Goal: Check status: Check status

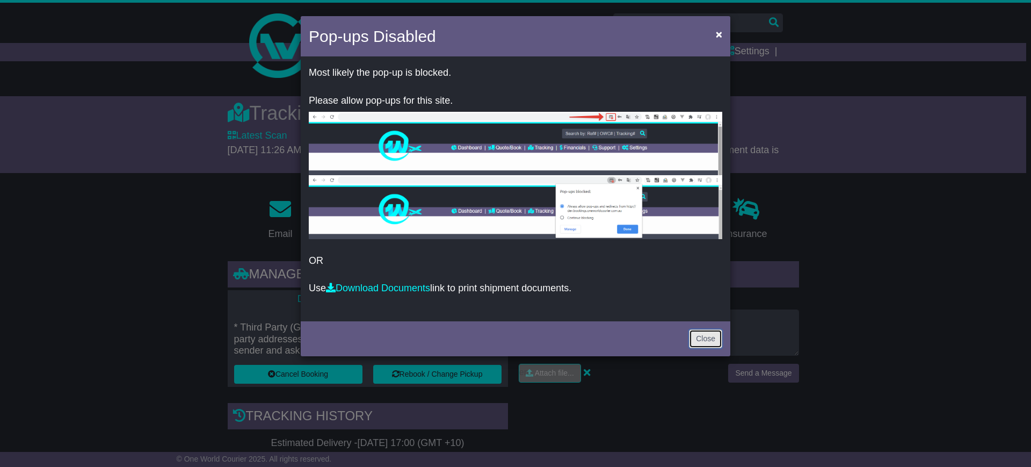
click at [704, 337] on link "Close" at bounding box center [705, 338] width 33 height 19
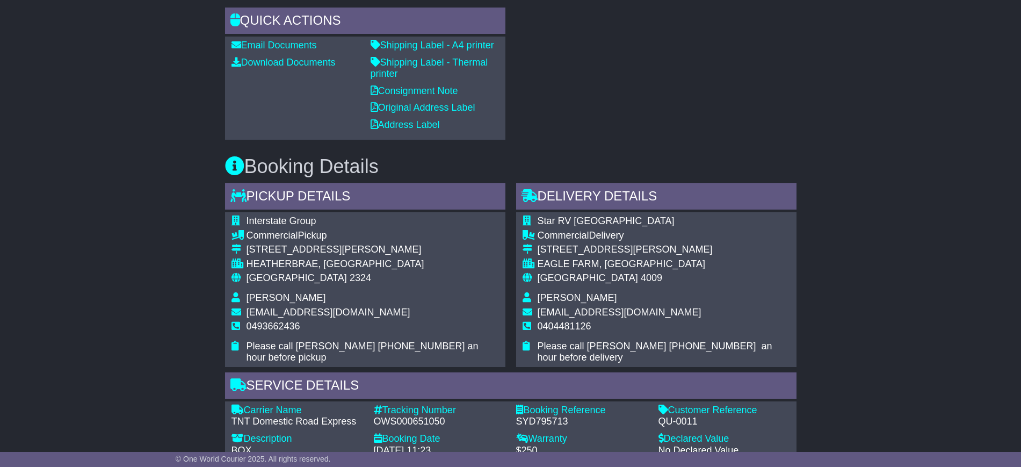
scroll to position [604, 0]
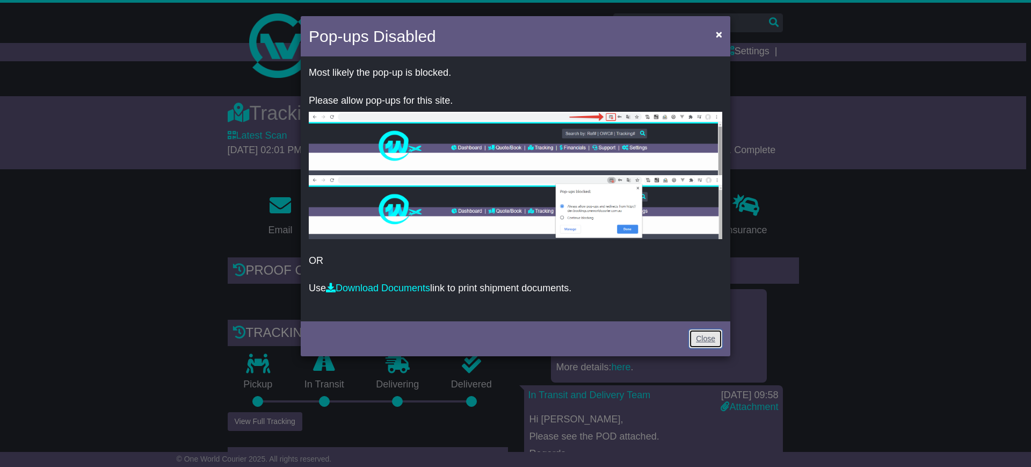
click at [709, 338] on link "Close" at bounding box center [705, 338] width 33 height 19
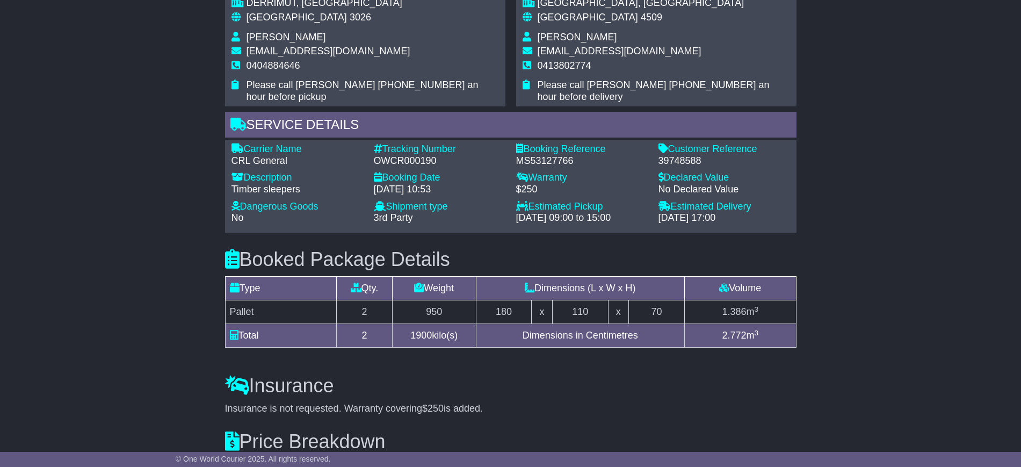
scroll to position [867, 0]
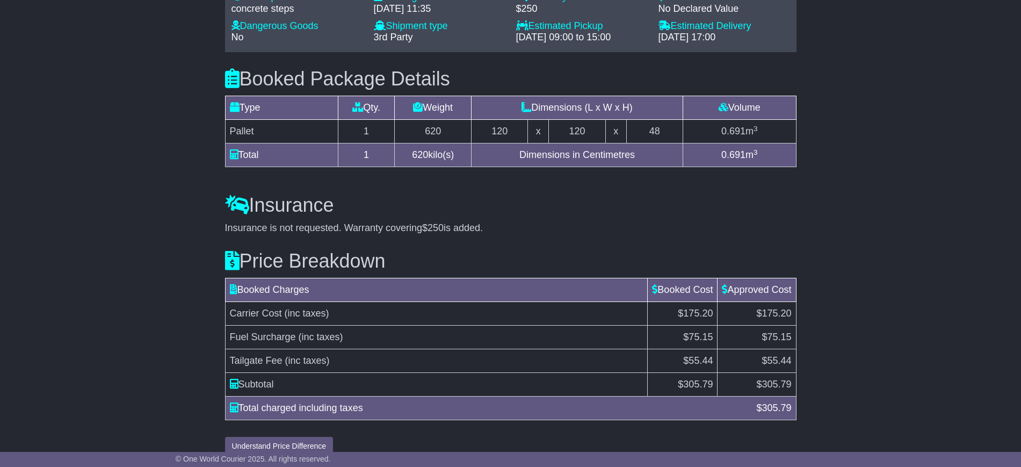
scroll to position [891, 0]
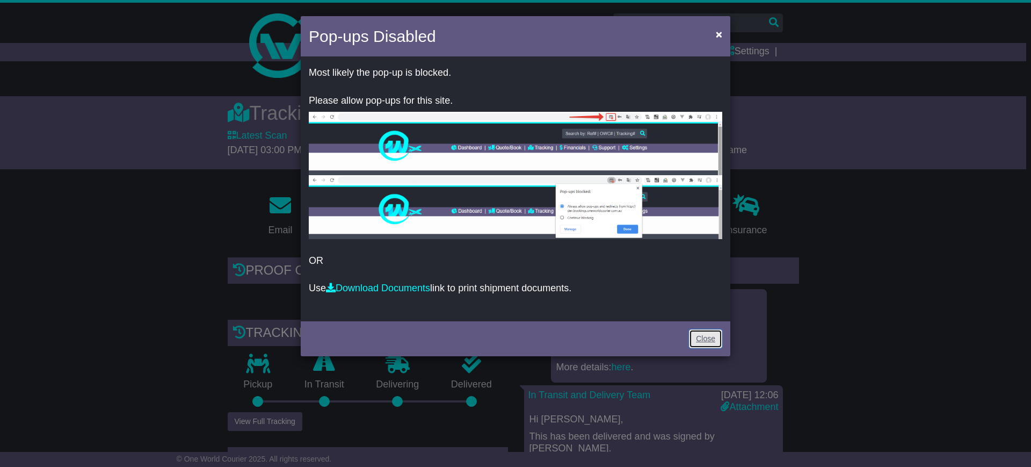
click at [704, 331] on link "Close" at bounding box center [705, 338] width 33 height 19
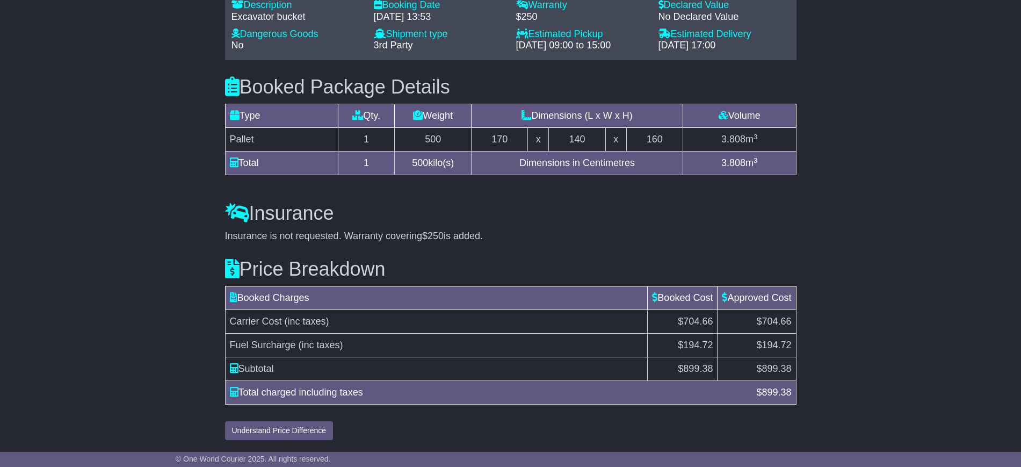
scroll to position [956, 0]
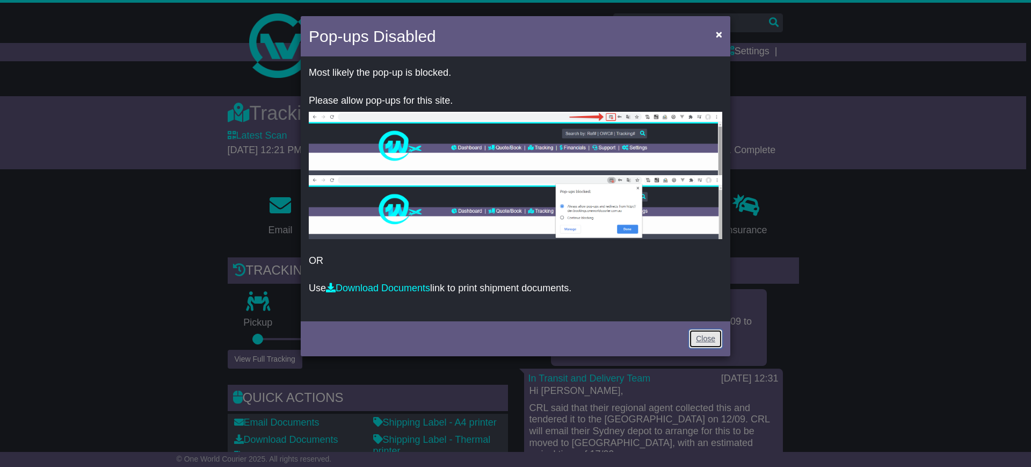
click at [697, 339] on link "Close" at bounding box center [705, 338] width 33 height 19
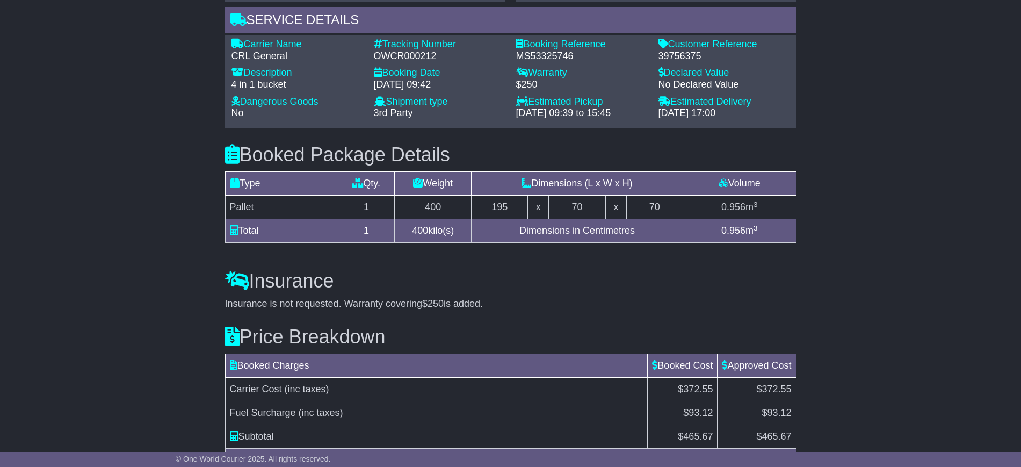
scroll to position [867, 0]
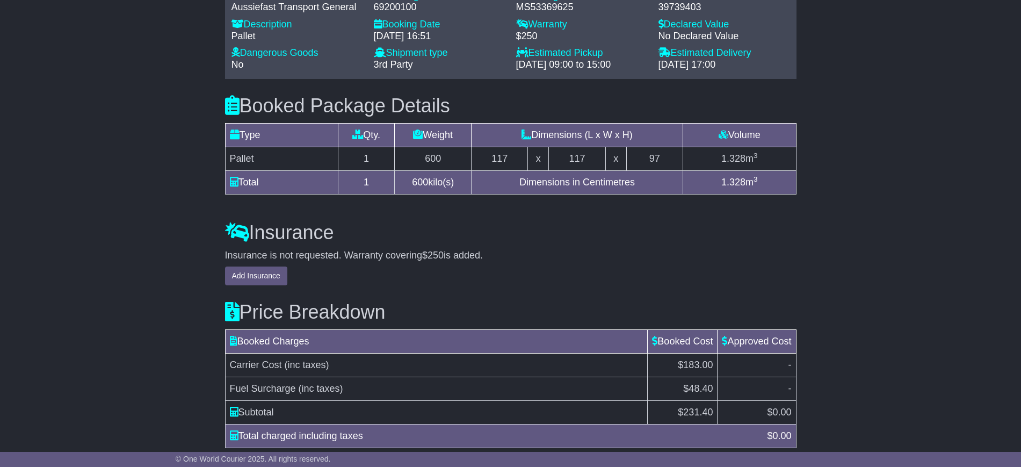
scroll to position [807, 0]
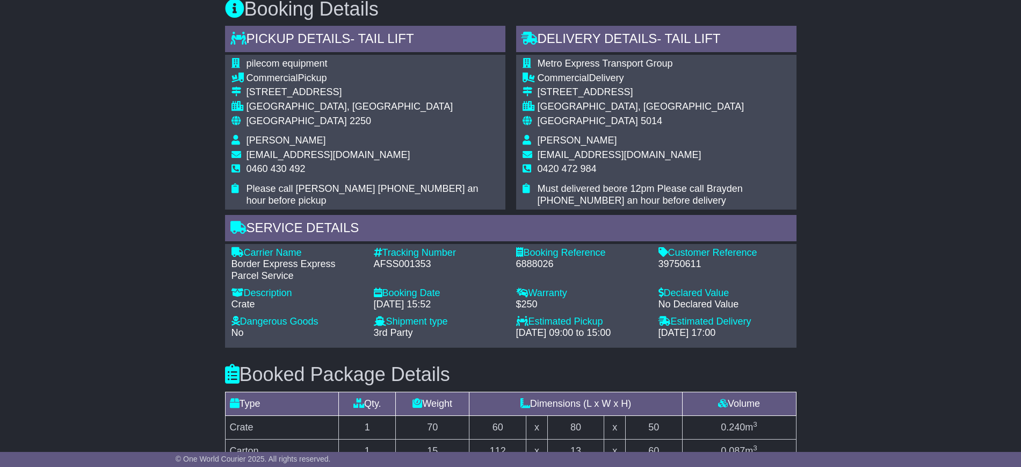
scroll to position [649, 0]
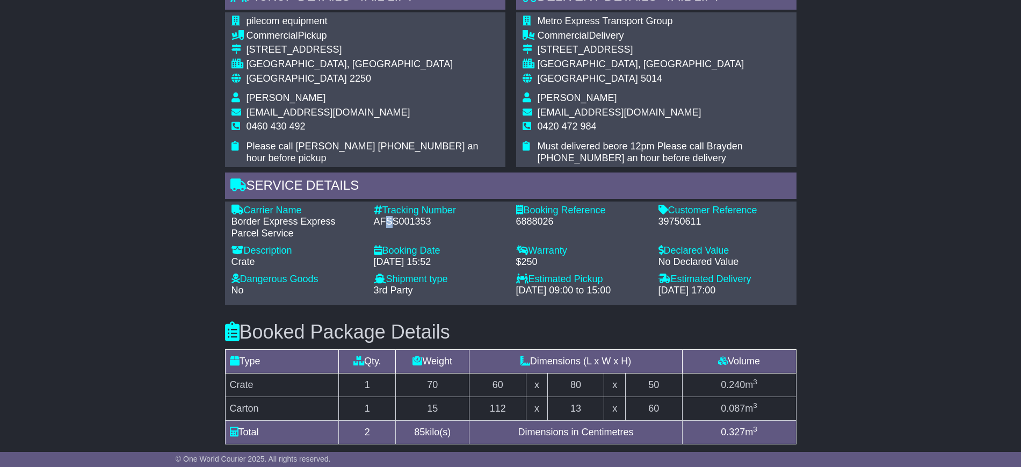
drag, startPoint x: 390, startPoint y: 221, endPoint x: 383, endPoint y: 222, distance: 6.5
click at [383, 222] on div "AFSS001353" at bounding box center [440, 222] width 132 height 12
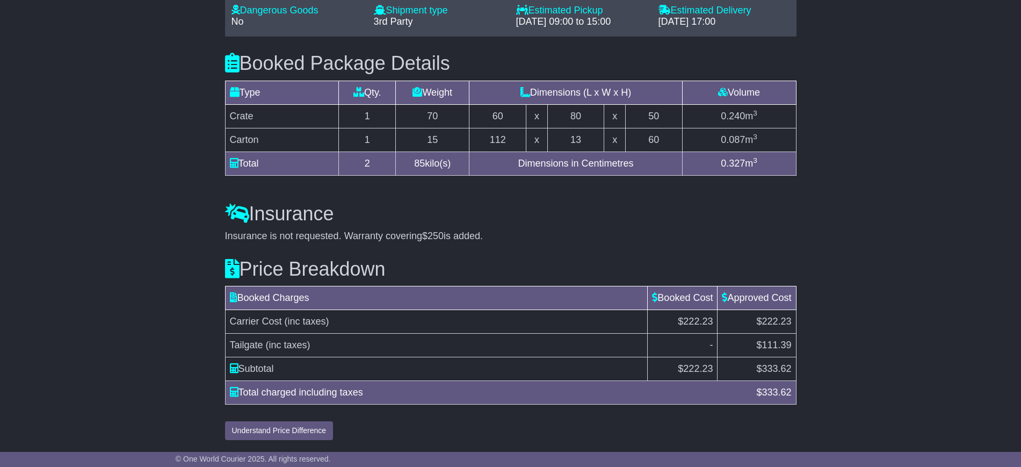
scroll to position [783, 0]
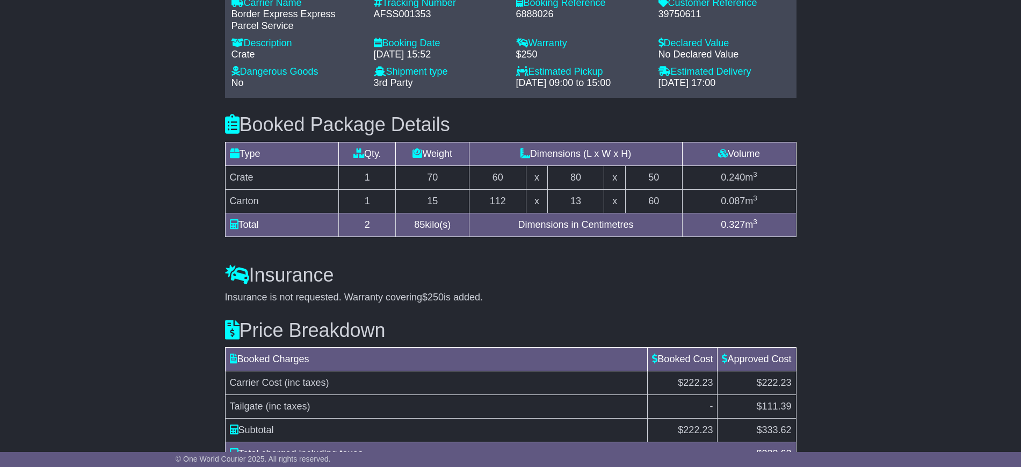
scroll to position [873, 0]
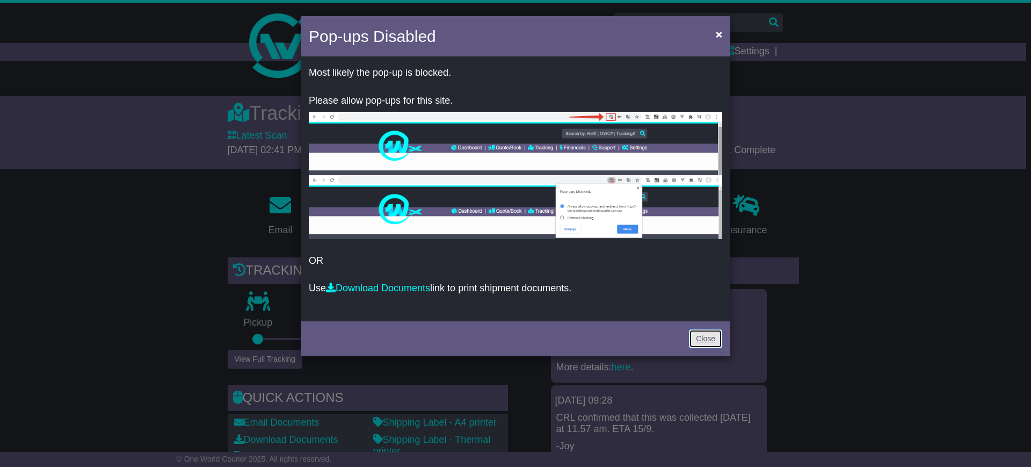
click at [701, 331] on link "Close" at bounding box center [705, 338] width 33 height 19
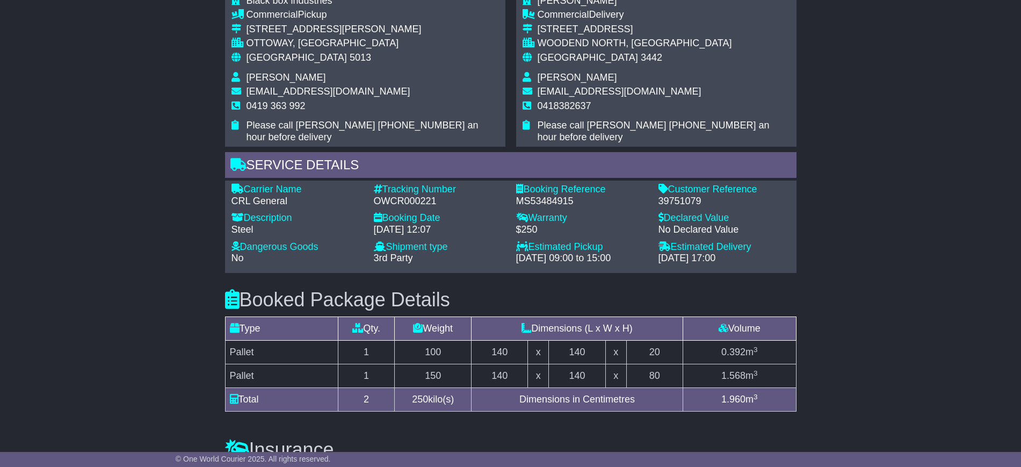
scroll to position [891, 0]
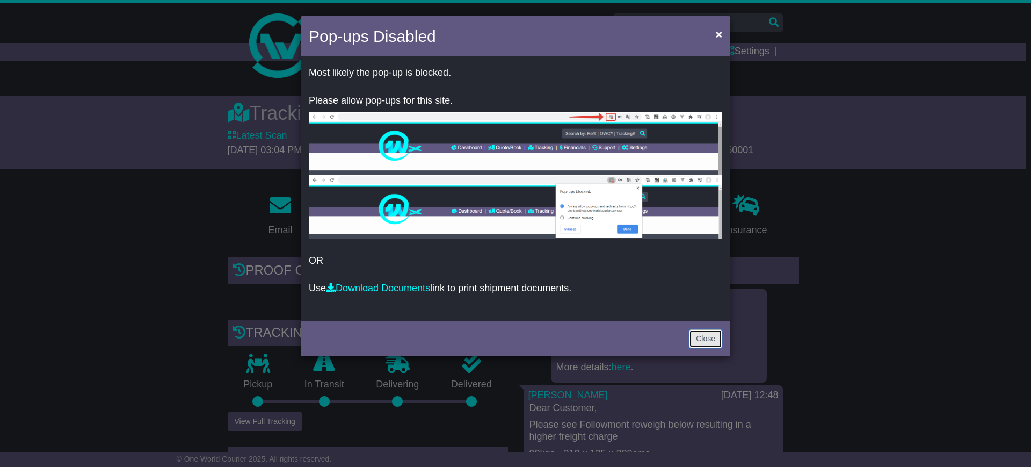
click at [705, 338] on link "Close" at bounding box center [705, 338] width 33 height 19
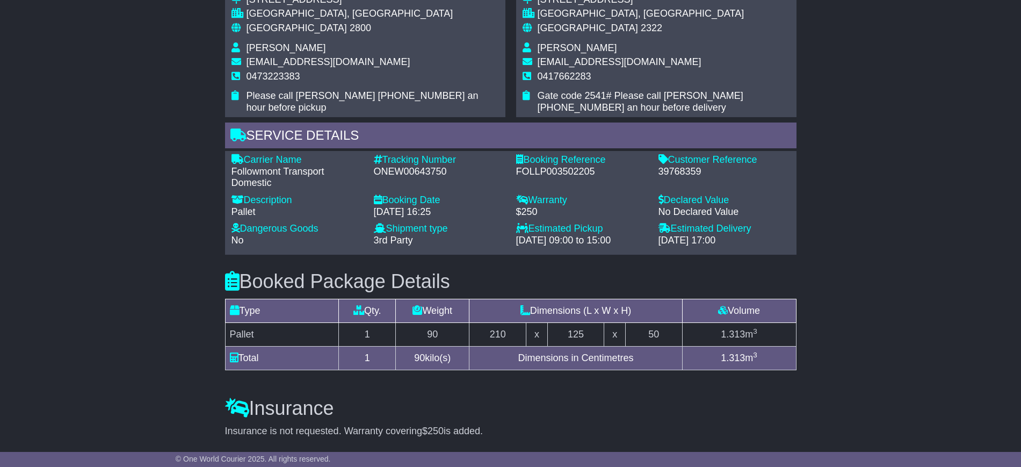
scroll to position [980, 0]
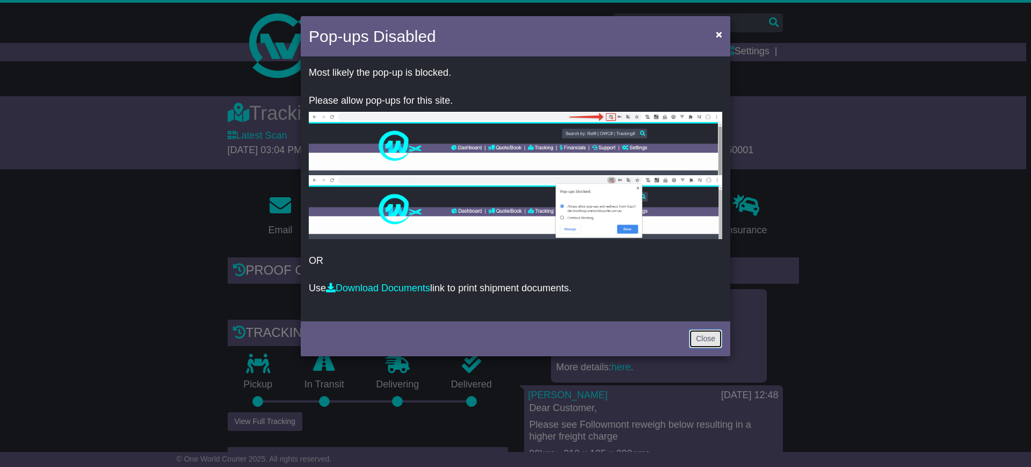
drag, startPoint x: 694, startPoint y: 332, endPoint x: 691, endPoint y: 328, distance: 5.8
click at [694, 332] on link "Close" at bounding box center [705, 338] width 33 height 19
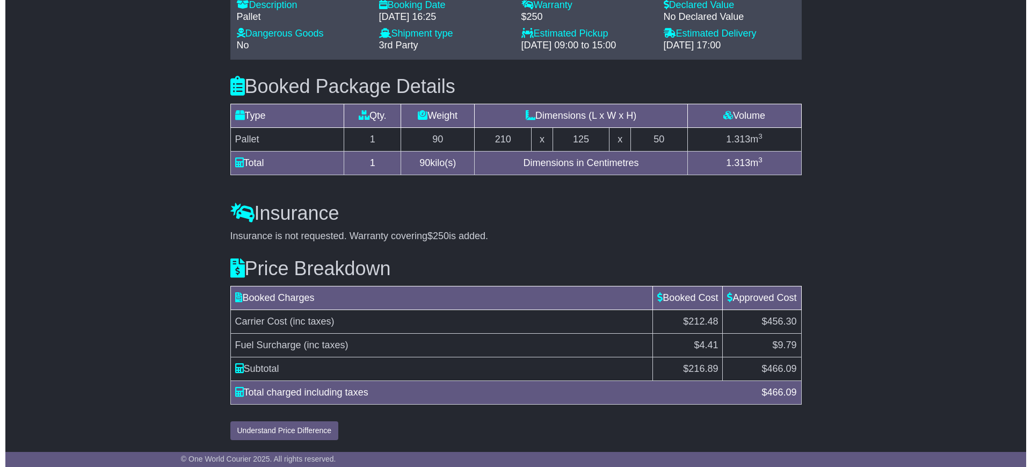
scroll to position [980, 0]
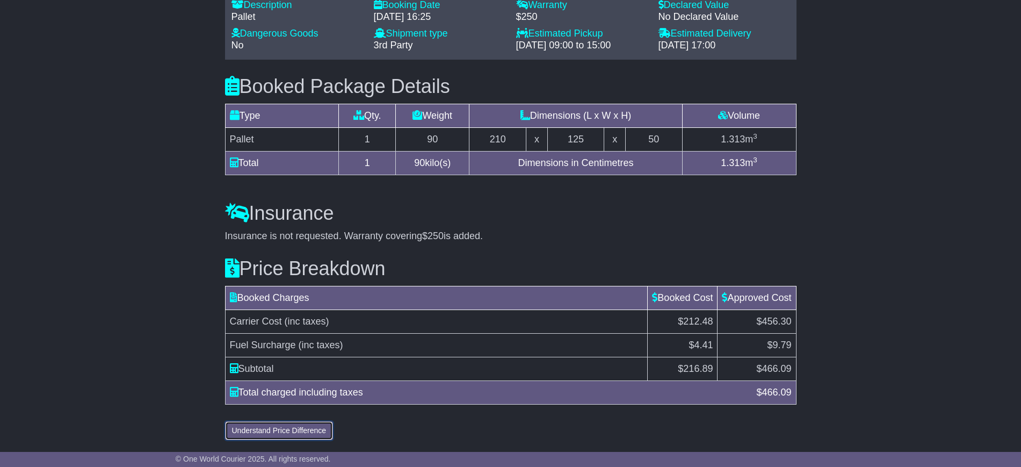
click at [293, 424] on button "Understand Price Difference" at bounding box center [279, 430] width 108 height 19
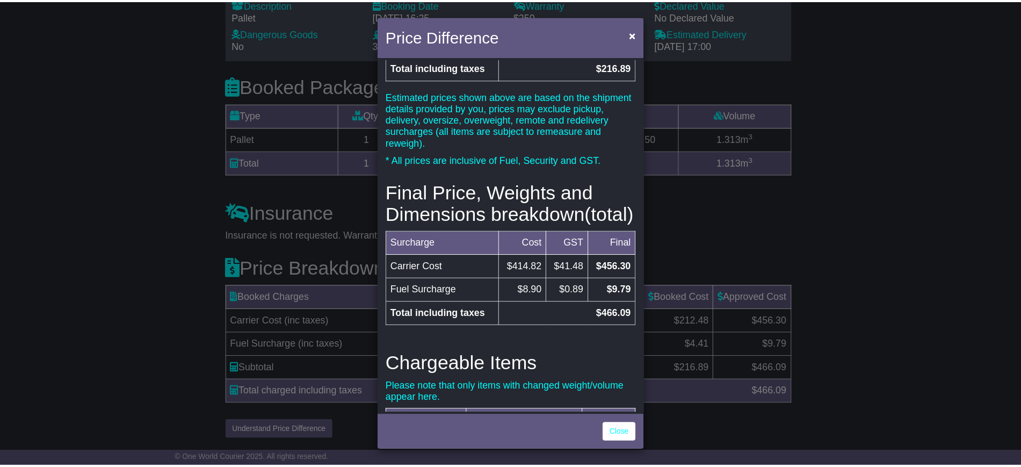
scroll to position [134, 0]
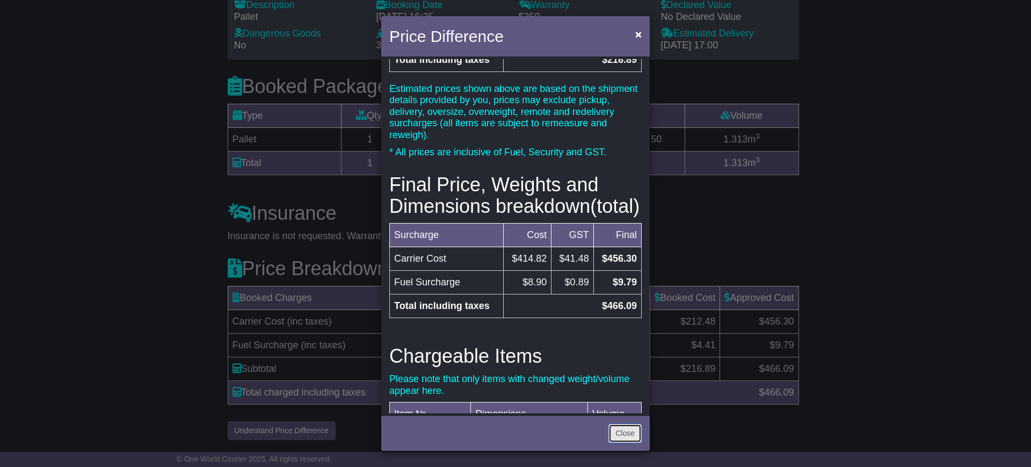
click at [608, 438] on link "Close" at bounding box center [624, 433] width 33 height 19
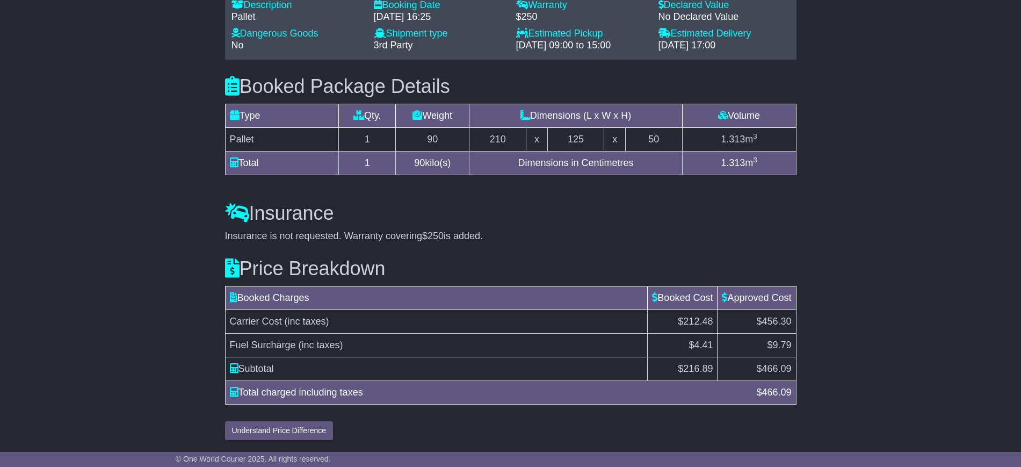
click at [495, 365] on td "Subtotal" at bounding box center [436, 369] width 423 height 24
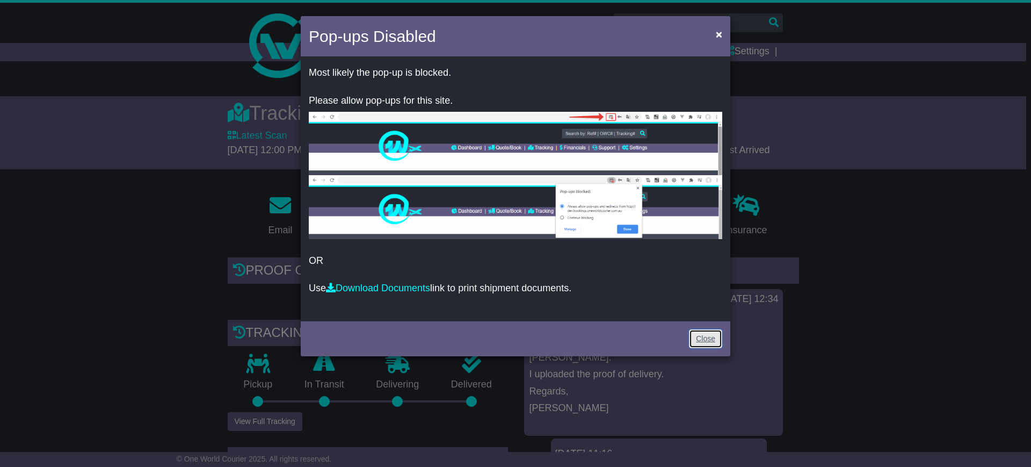
click at [707, 336] on link "Close" at bounding box center [705, 338] width 33 height 19
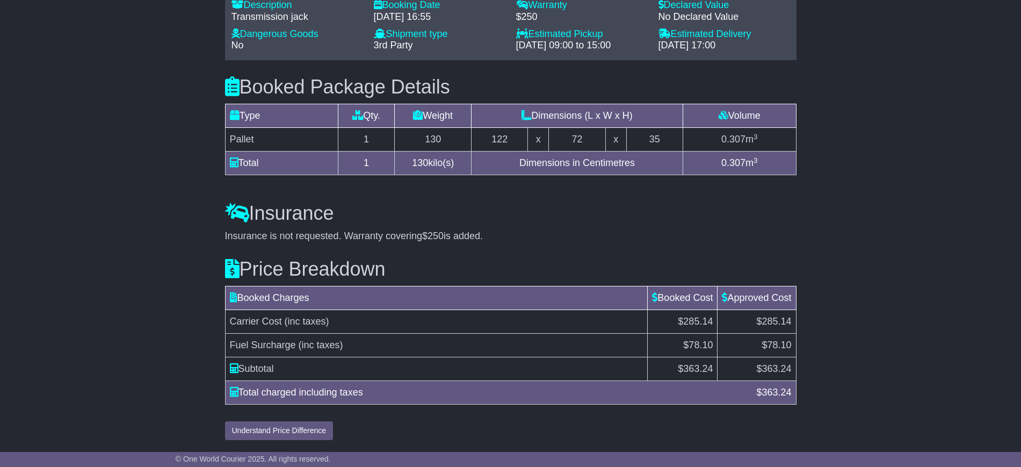
scroll to position [956, 0]
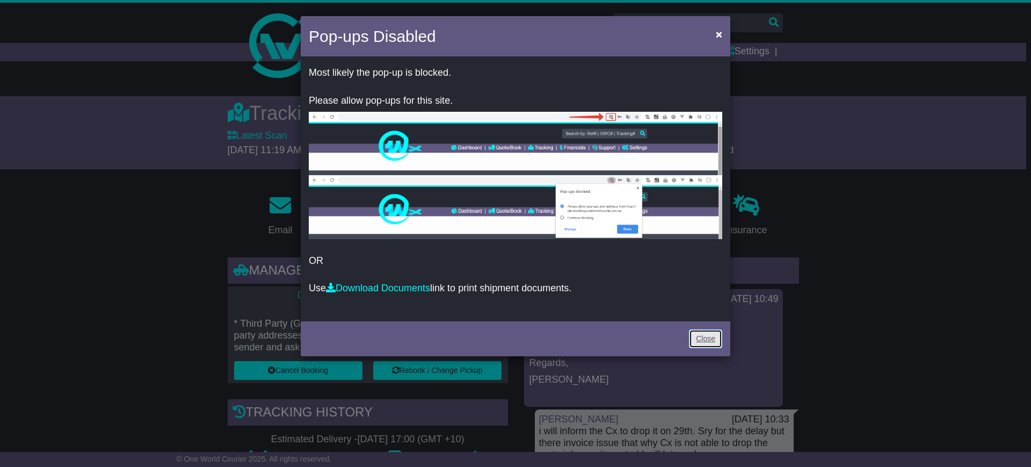
click at [702, 334] on link "Close" at bounding box center [705, 338] width 33 height 19
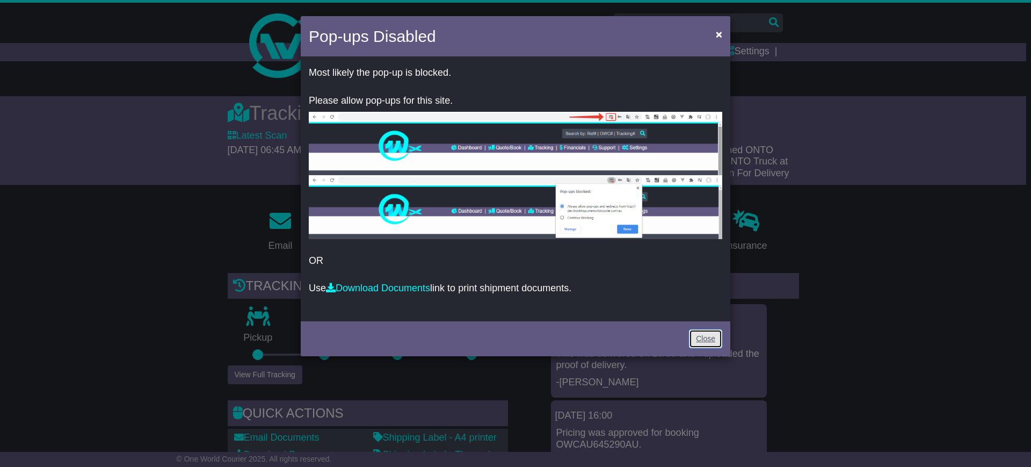
click at [696, 330] on link "Close" at bounding box center [705, 338] width 33 height 19
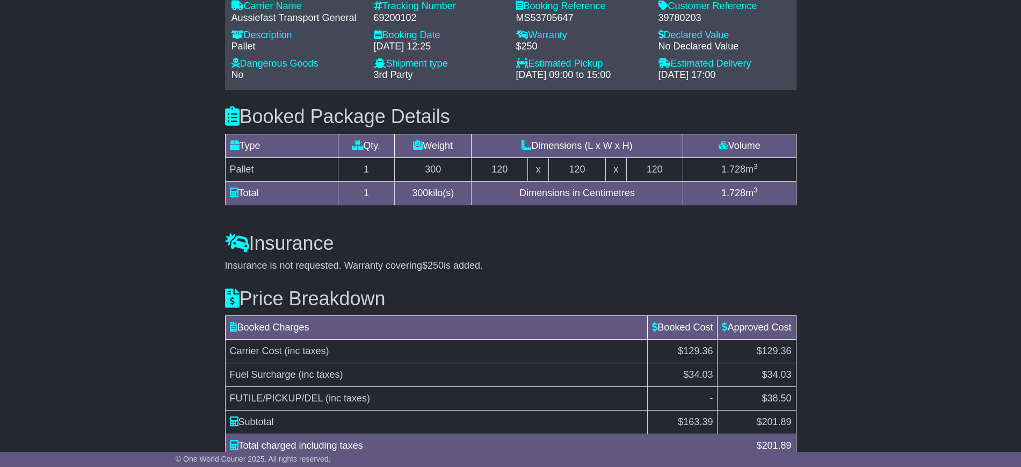
scroll to position [906, 0]
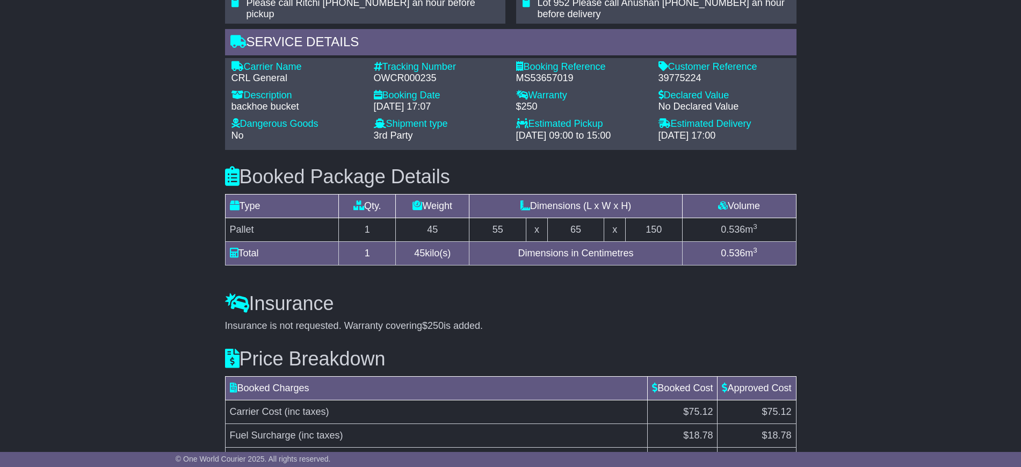
scroll to position [917, 0]
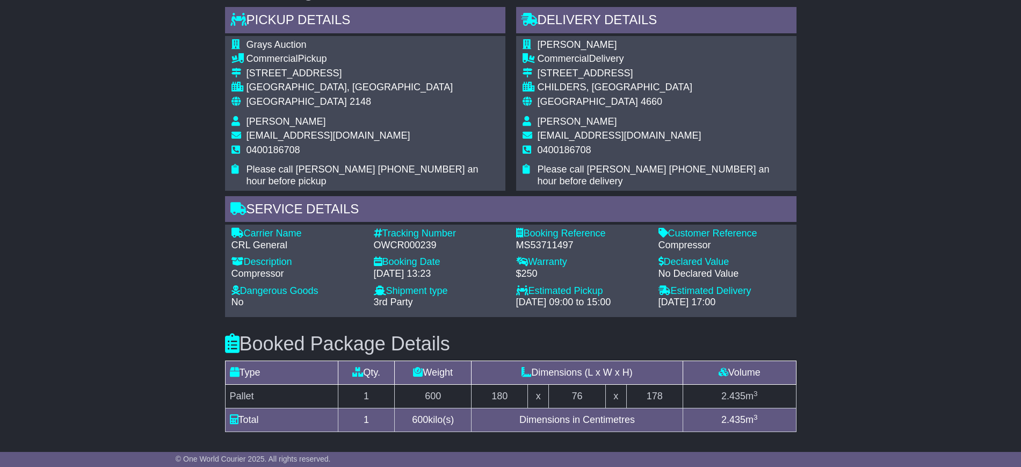
scroll to position [867, 0]
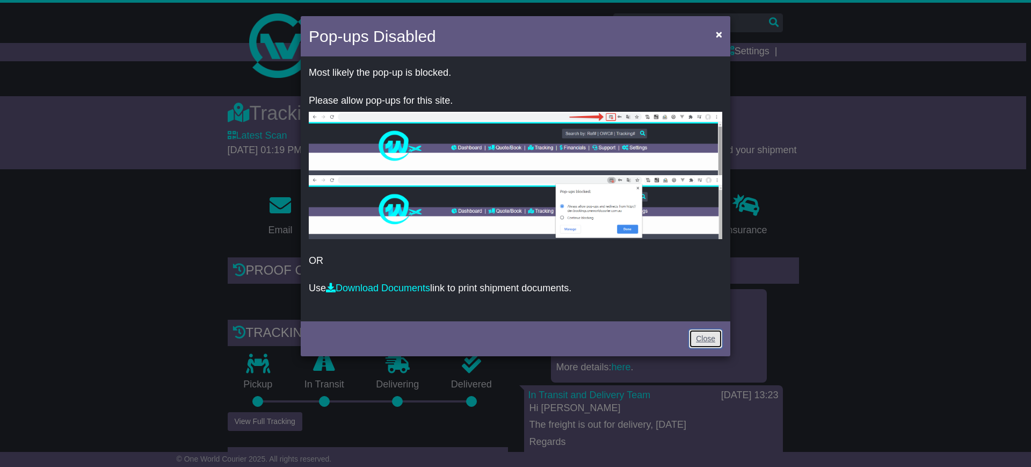
click at [702, 332] on link "Close" at bounding box center [705, 338] width 33 height 19
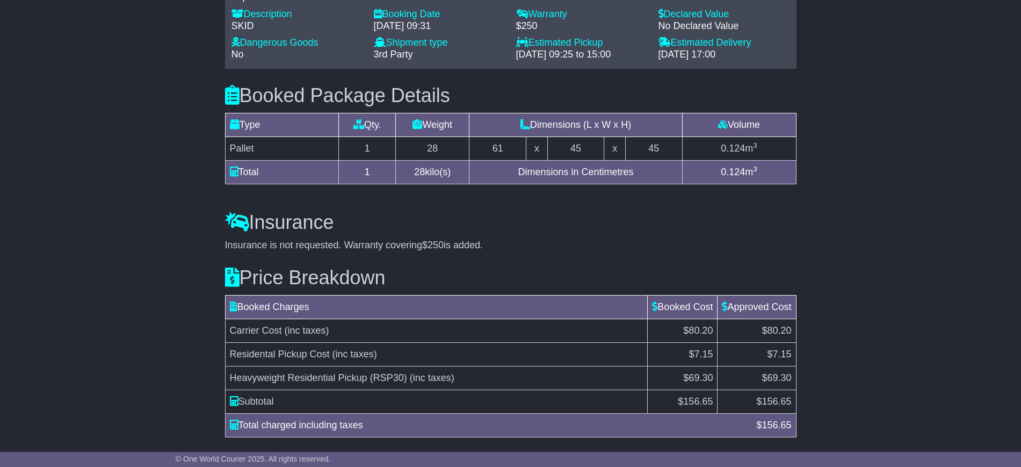
scroll to position [938, 0]
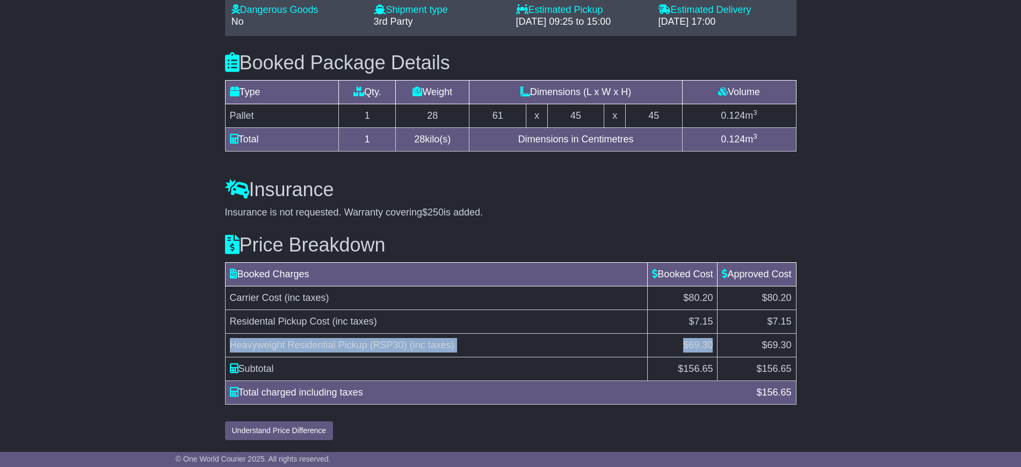
drag, startPoint x: 232, startPoint y: 346, endPoint x: 708, endPoint y: 346, distance: 476.4
click at [708, 346] on tr "Heavyweight Residential Pickup (RSP30) (inc taxes) $69.30 $69.30" at bounding box center [510, 345] width 571 height 24
copy tr "Heavyweight Residential Pickup (RSP30) (inc taxes) $69.30"
